Goal: Task Accomplishment & Management: Use online tool/utility

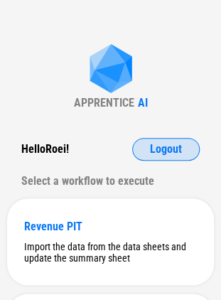
click at [149, 147] on button "Logout" at bounding box center [165, 149] width 67 height 23
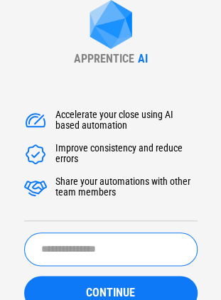
click at [128, 253] on input "text" at bounding box center [110, 248] width 173 height 33
type input "*****"
click at [24, 275] on button "CONTINUE" at bounding box center [110, 292] width 173 height 34
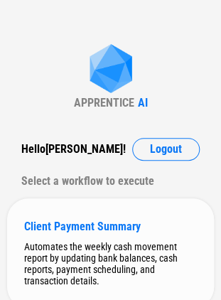
click at [83, 214] on div "Client Payment Summary Automates the weekly cash movement report by updating ba…" at bounding box center [110, 252] width 207 height 109
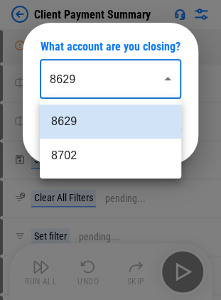
click at [73, 75] on body "Client Payment Summary Manual Change Required pending... Rename Sheet pending..…" at bounding box center [110, 150] width 221 height 300
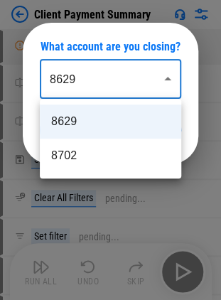
click at [108, 77] on div at bounding box center [110, 150] width 221 height 300
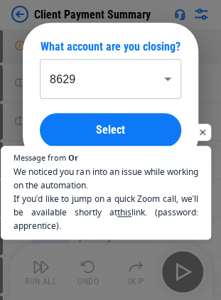
scroll to position [122, 0]
click at [198, 132] on span "Open chat" at bounding box center [203, 132] width 18 height 18
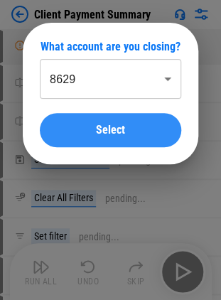
scroll to position [123, 0]
